Goal: Download file/media

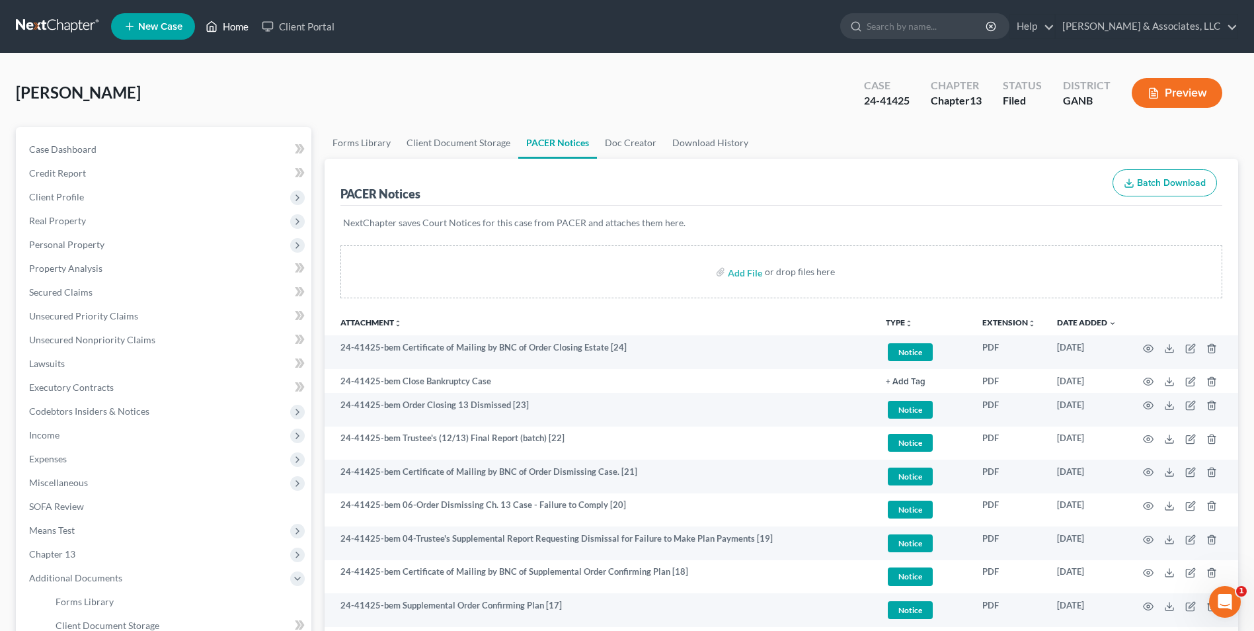
click at [234, 20] on link "Home" at bounding box center [227, 27] width 56 height 24
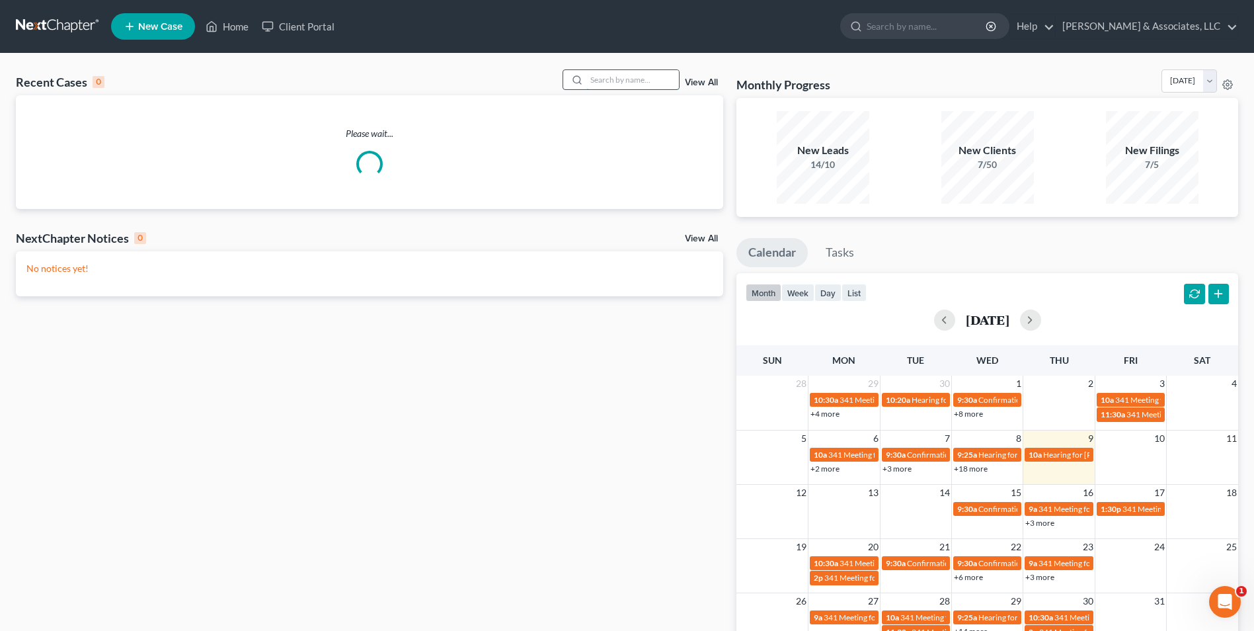
click at [609, 87] on input "search" at bounding box center [632, 79] width 93 height 19
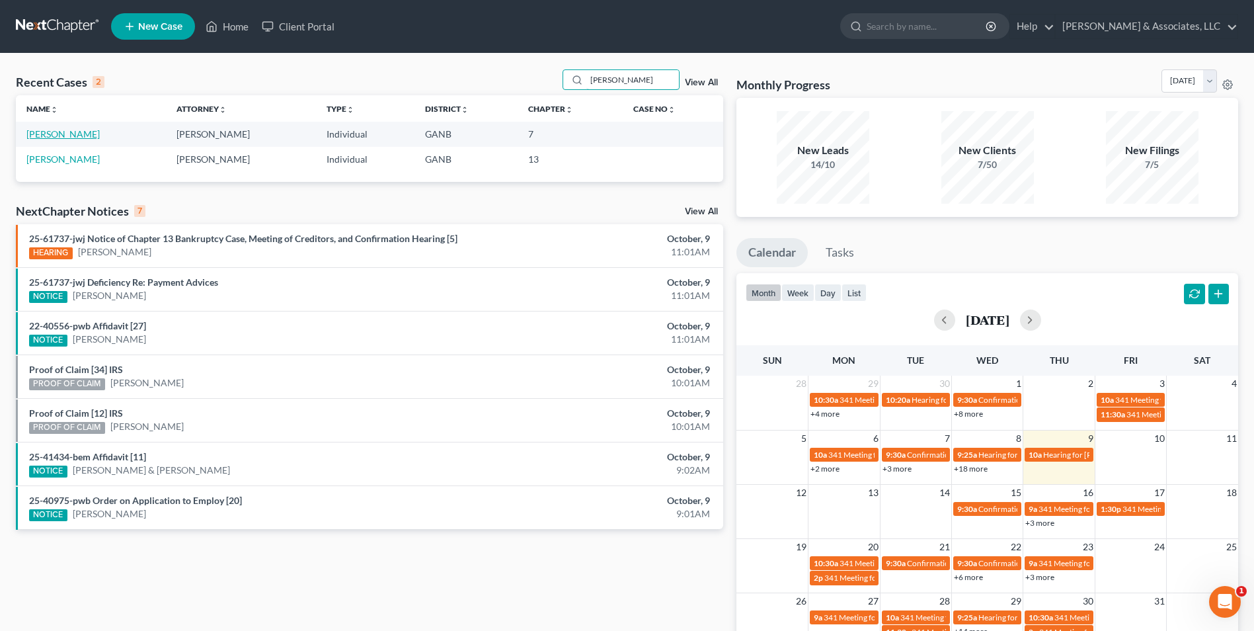
type input "[PERSON_NAME]"
click at [68, 138] on link "[PERSON_NAME]" at bounding box center [62, 133] width 73 height 11
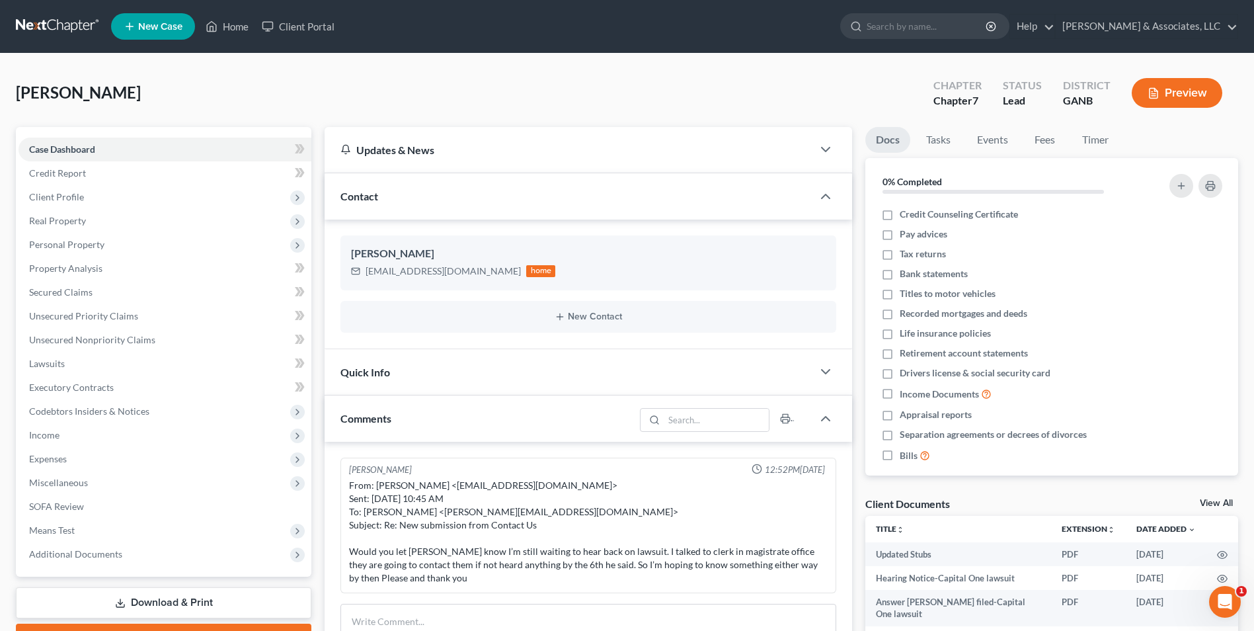
click at [1224, 502] on link "View All" at bounding box center [1216, 502] width 33 height 9
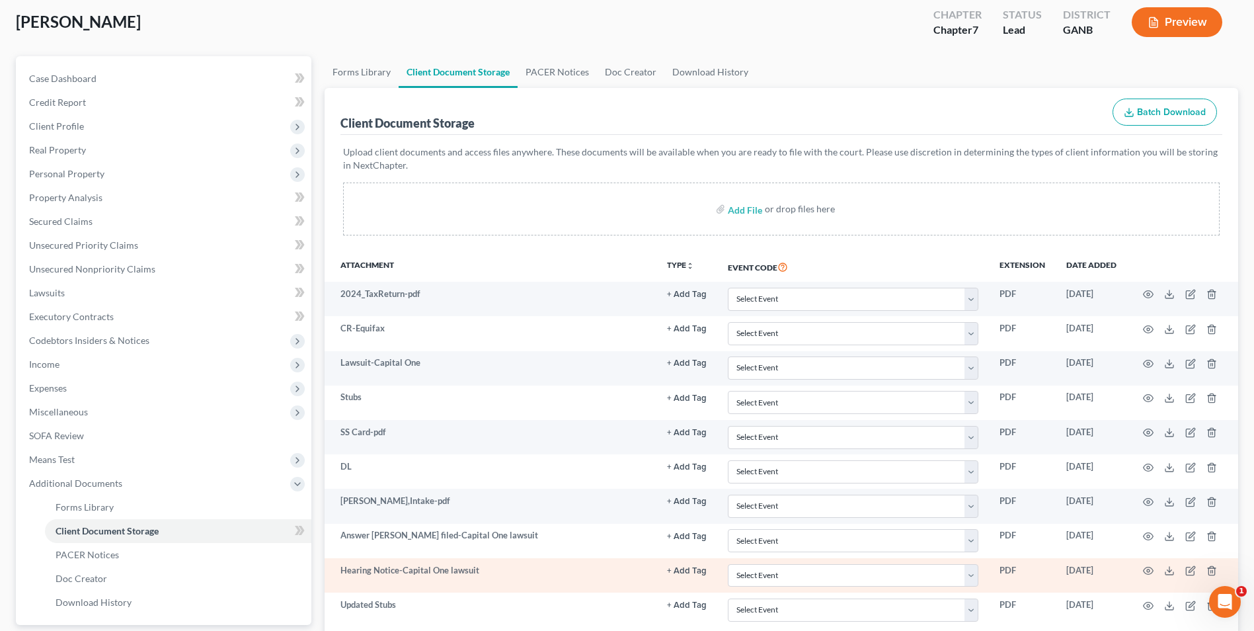
scroll to position [191, 0]
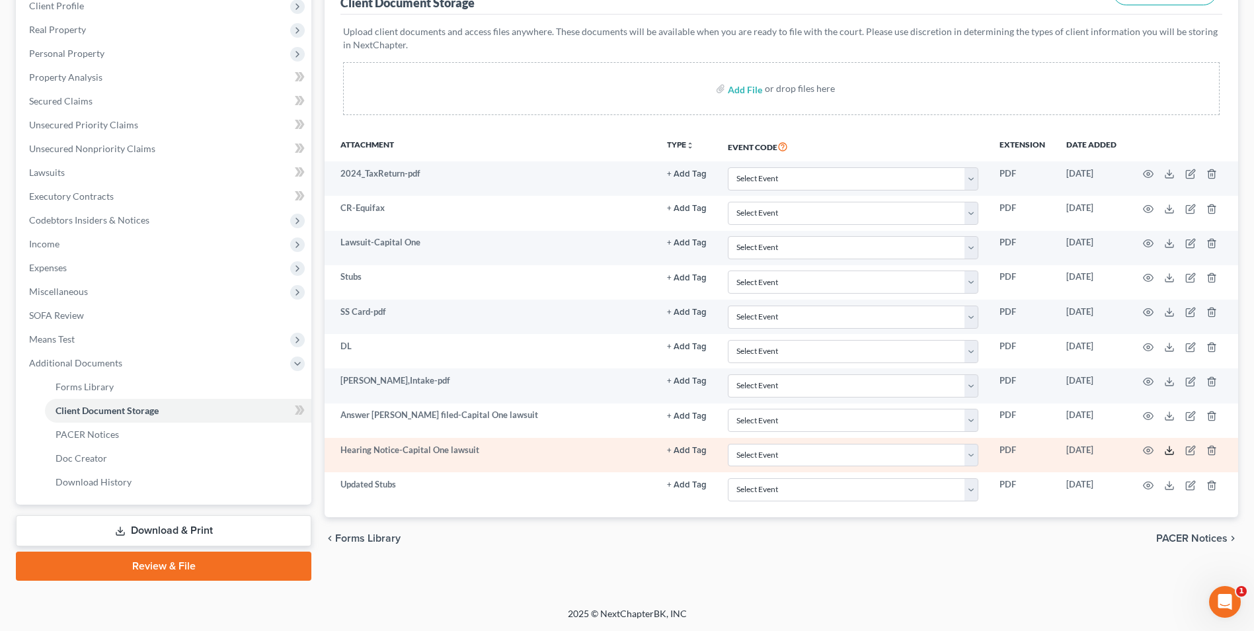
click at [1167, 448] on icon at bounding box center [1169, 450] width 11 height 11
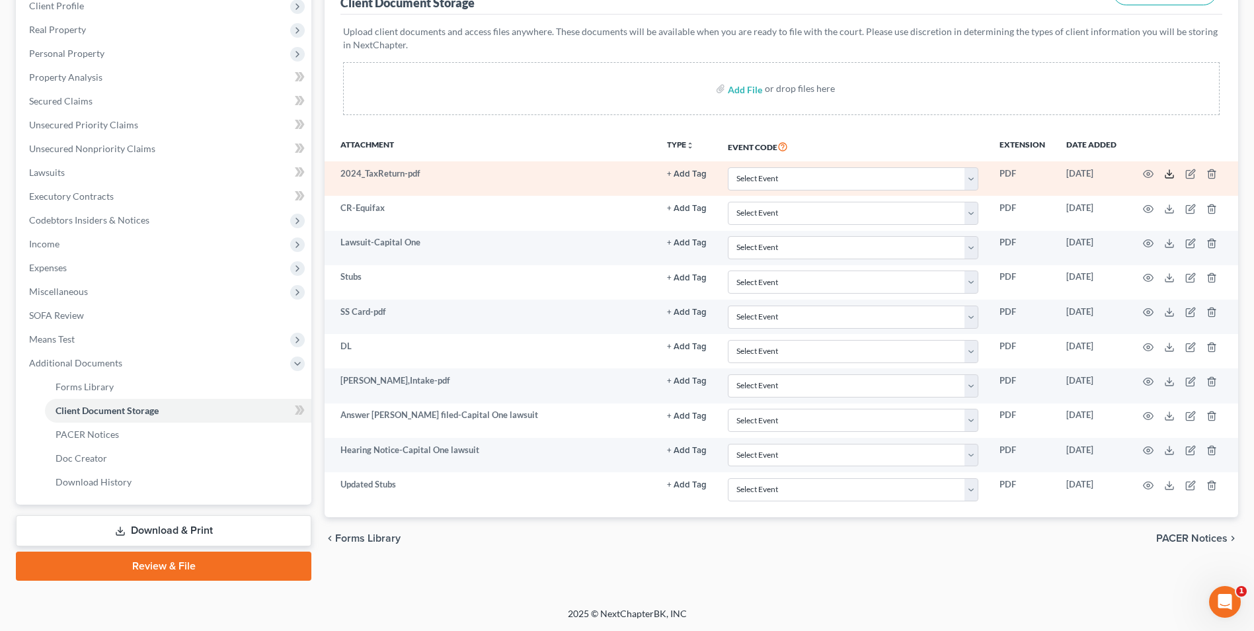
click at [1165, 172] on icon at bounding box center [1169, 174] width 11 height 11
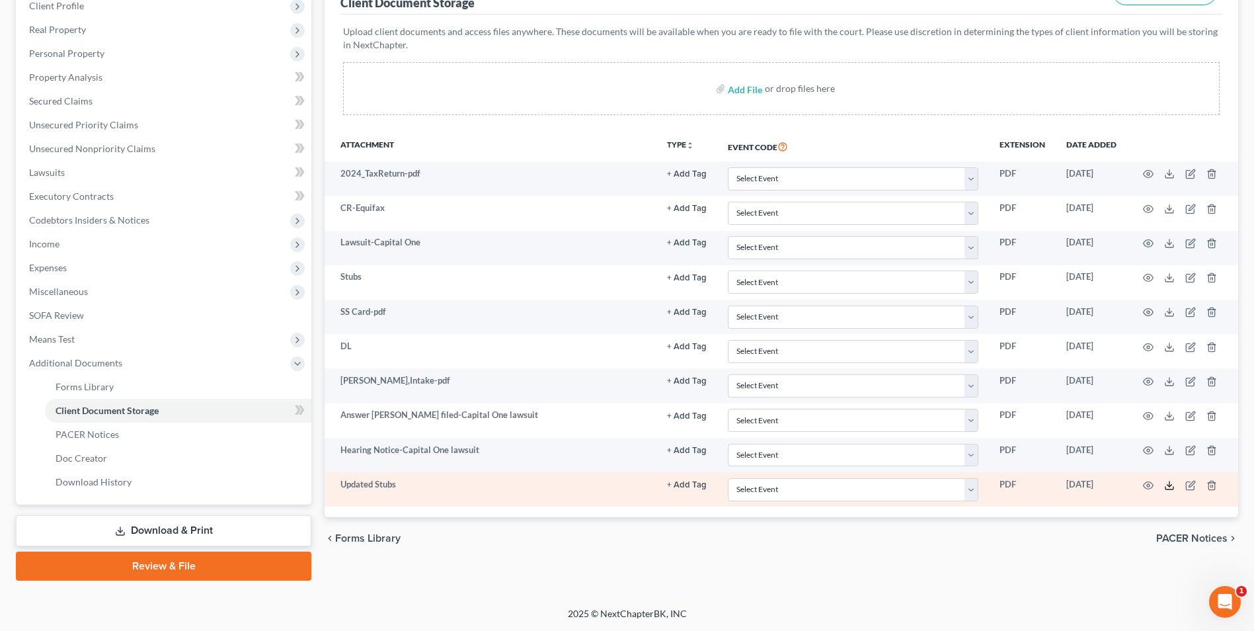
click at [1169, 486] on polyline at bounding box center [1169, 485] width 5 height 2
